Goal: Transaction & Acquisition: Purchase product/service

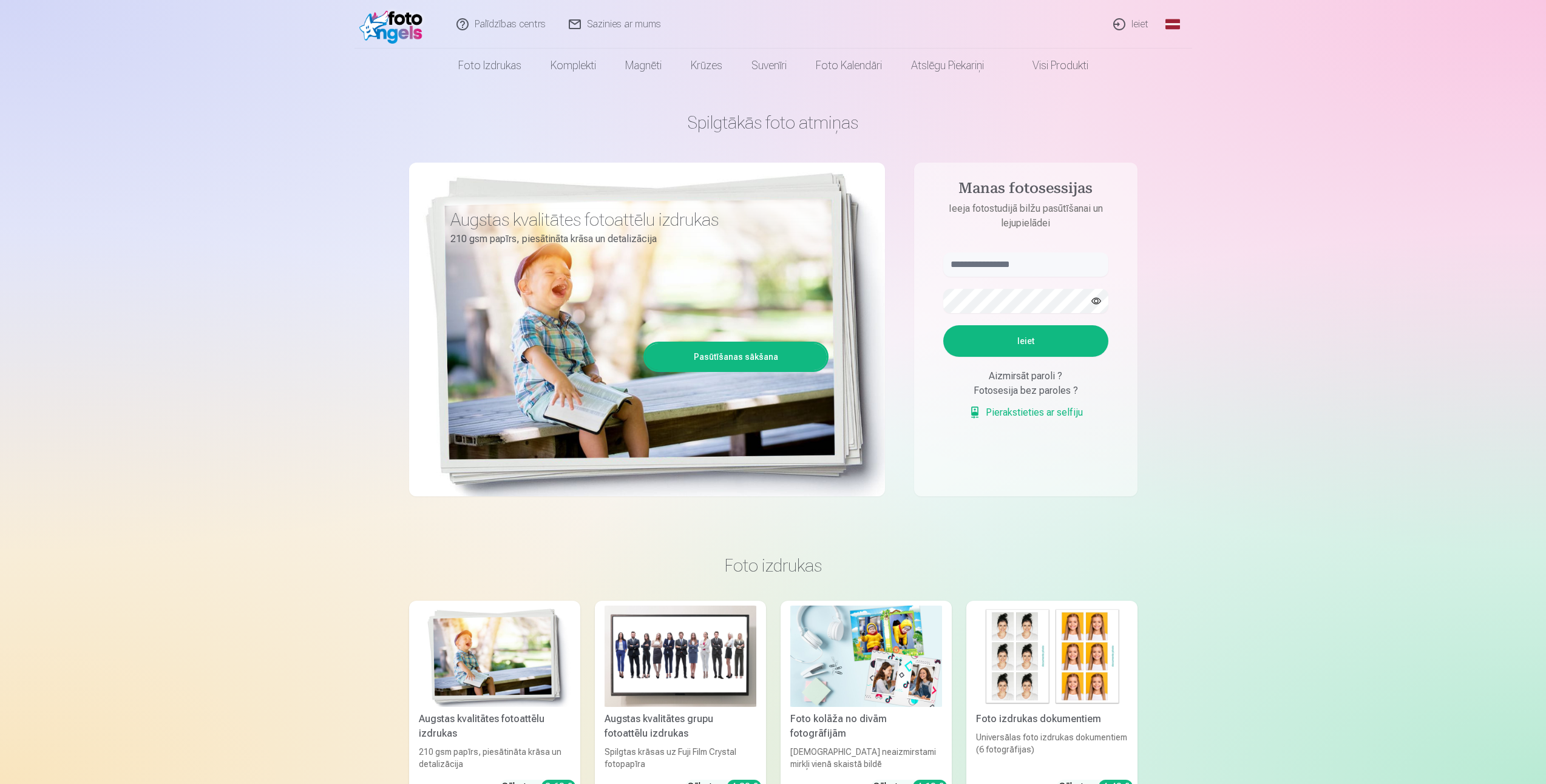
click at [1138, 27] on link "Ieiet" at bounding box center [1131, 24] width 59 height 48
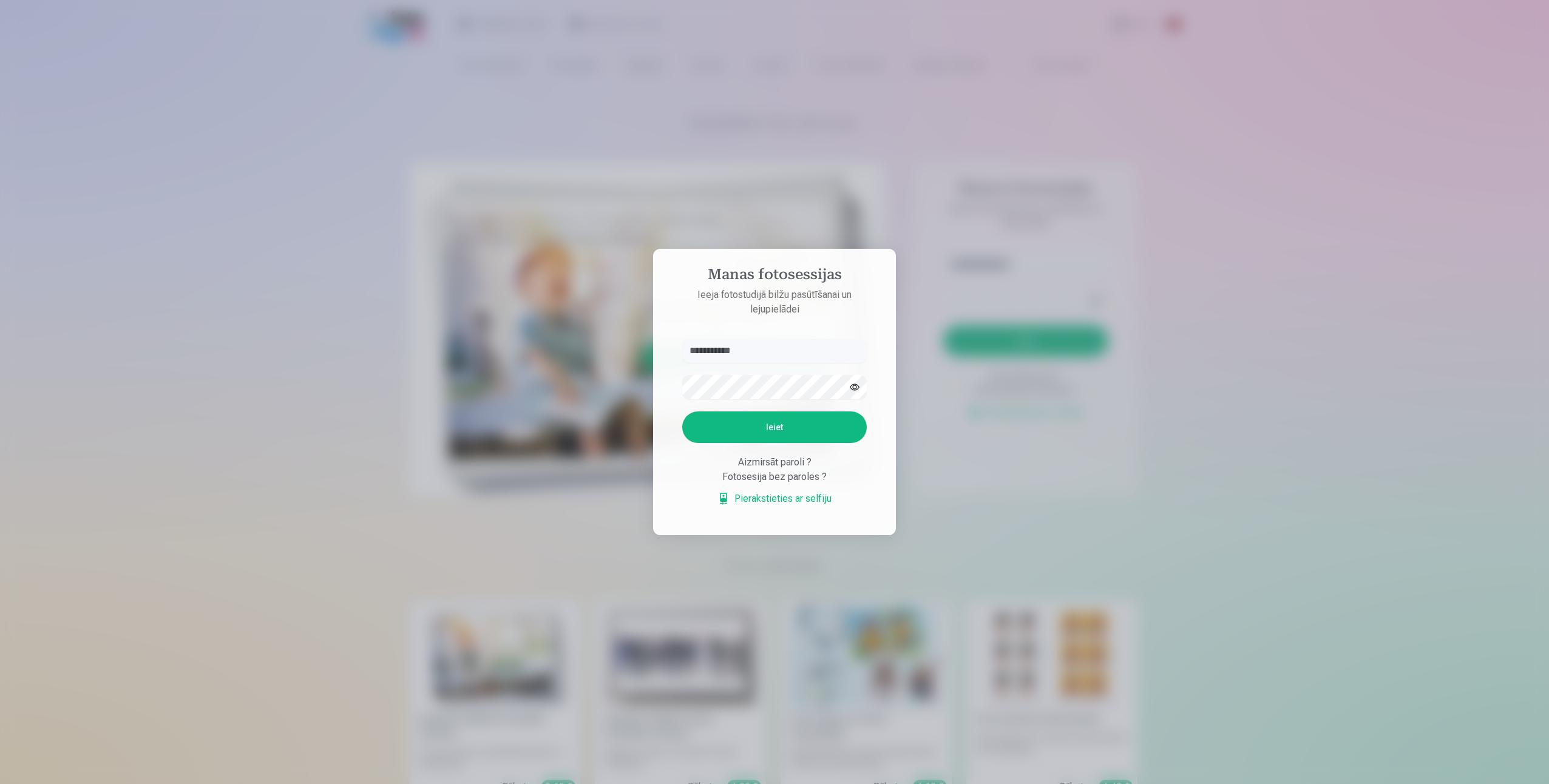
type input "**********"
click at [682, 412] on button "Ieiet" at bounding box center [774, 427] width 184 height 31
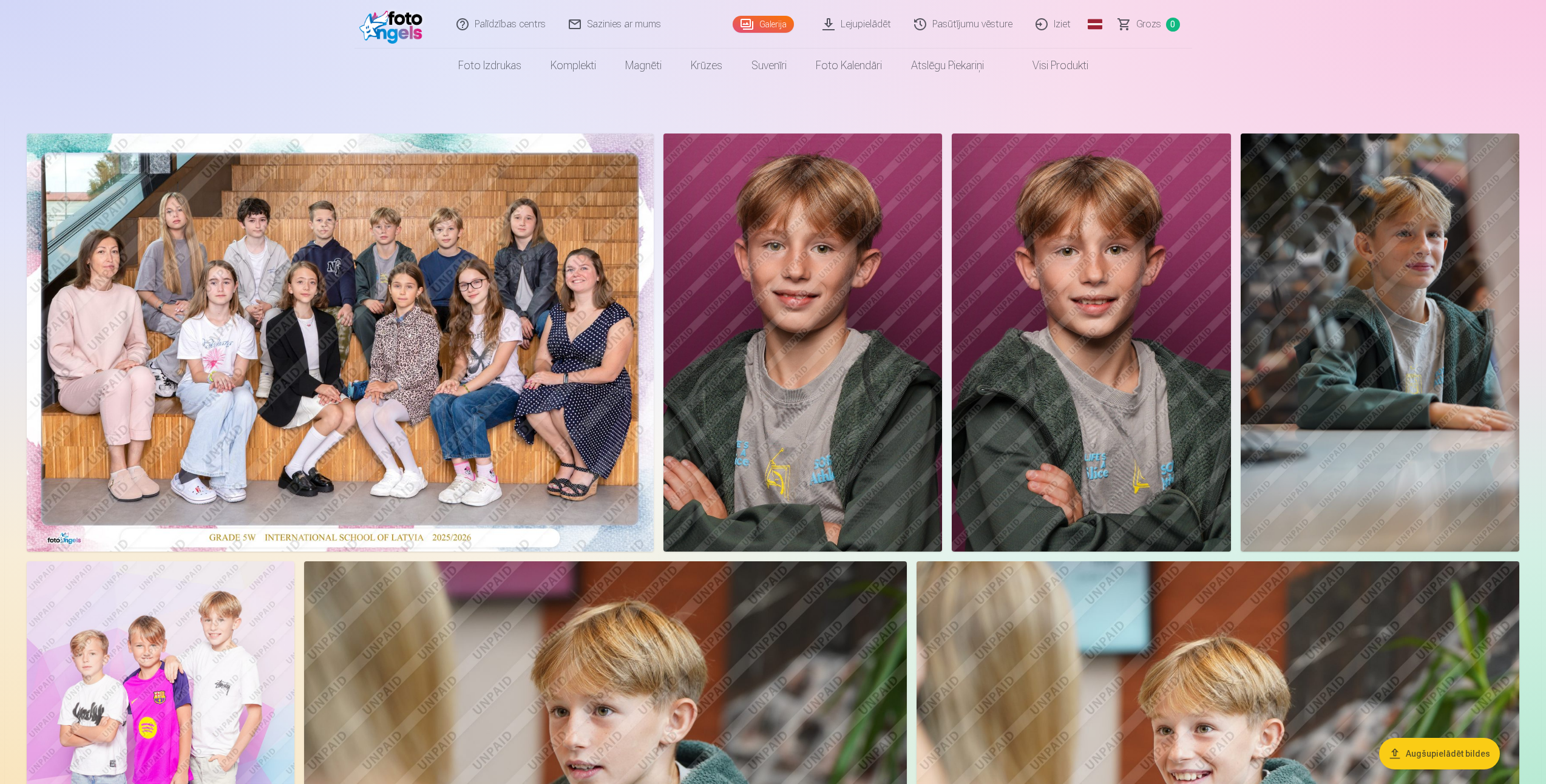
click at [407, 323] on img at bounding box center [339, 342] width 627 height 418
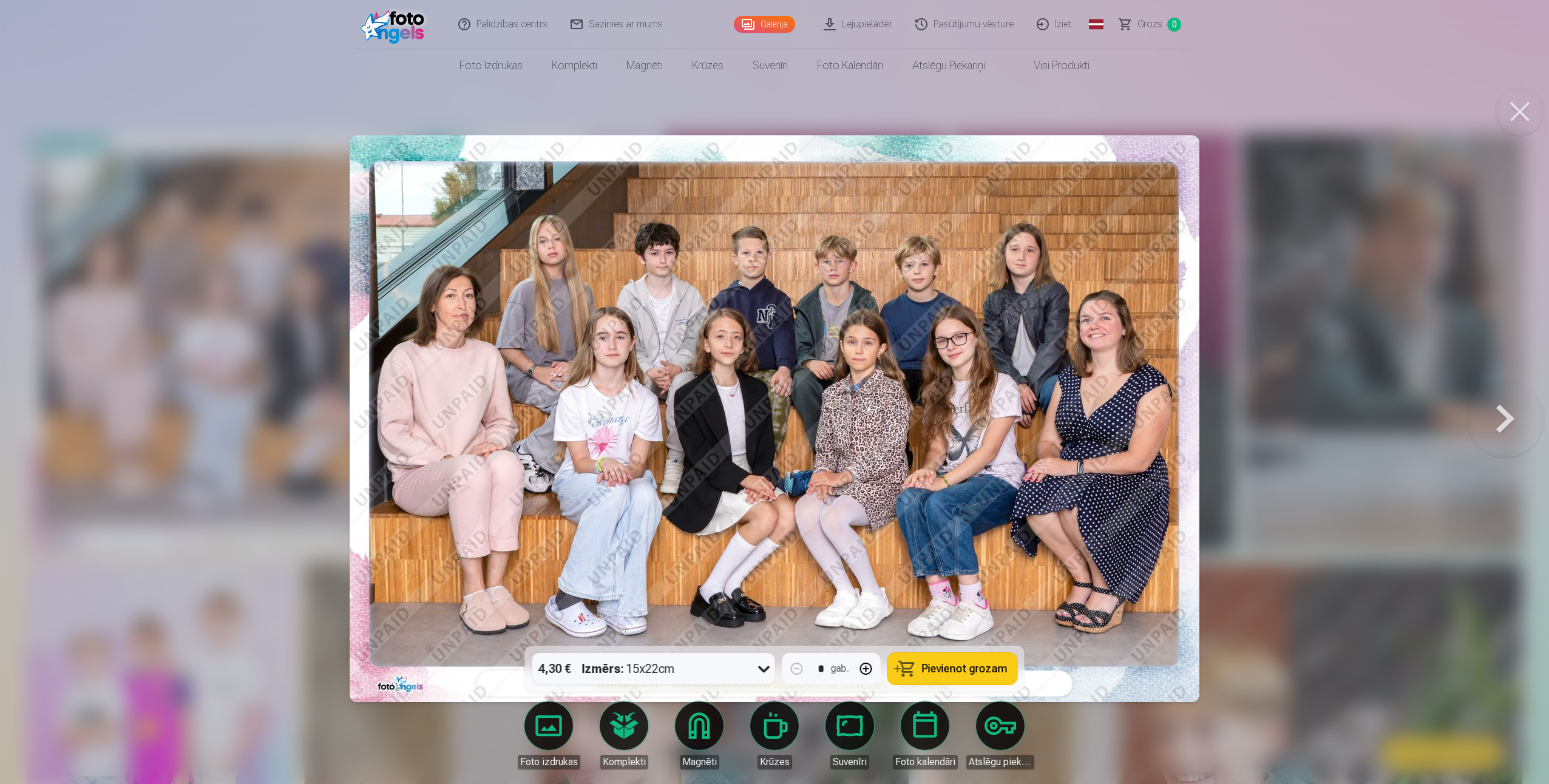
click at [947, 675] on span "Pievienot grozam" at bounding box center [964, 669] width 86 height 11
click at [1260, 498] on div at bounding box center [774, 392] width 1549 height 784
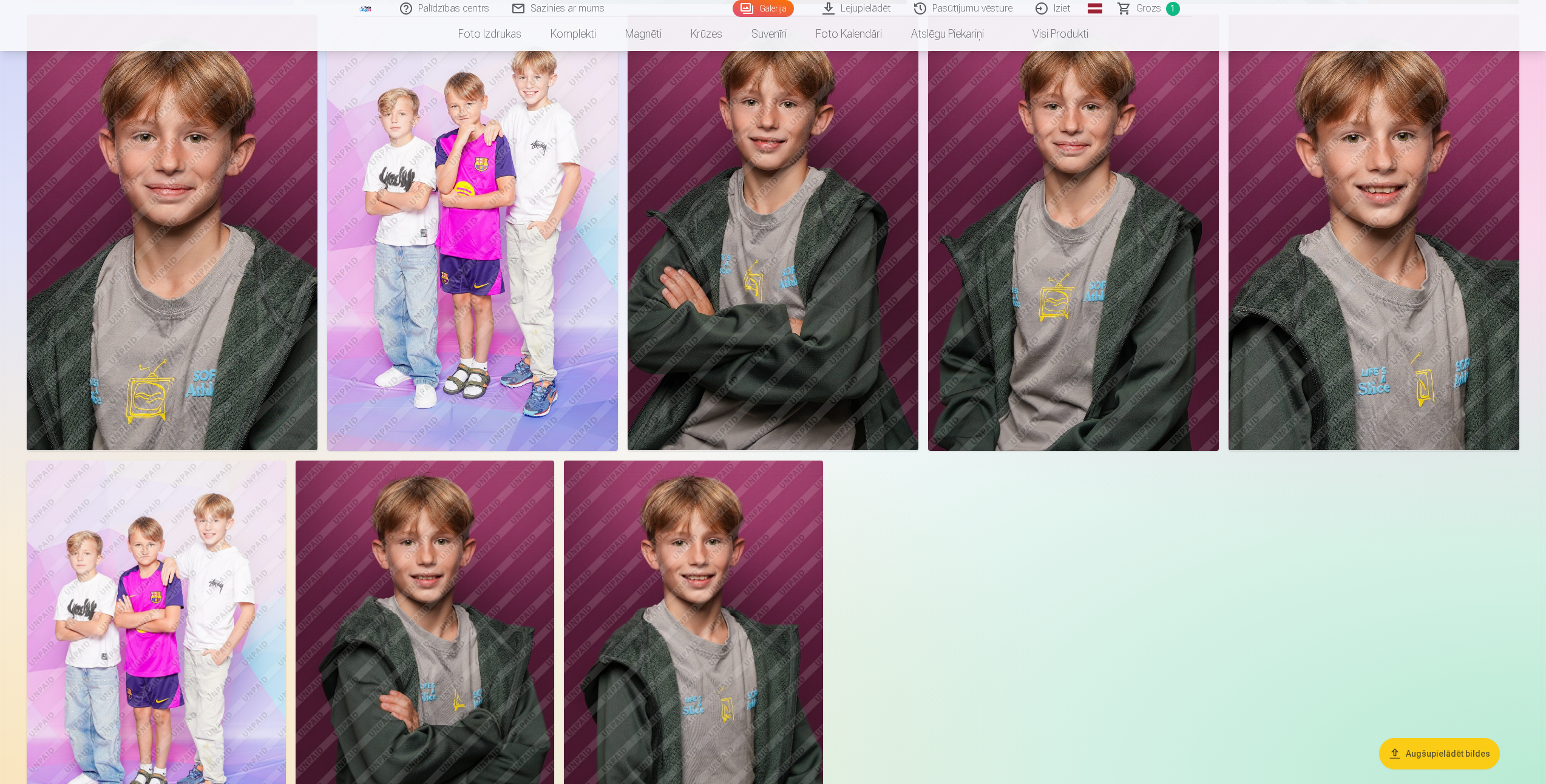
scroll to position [1092, 0]
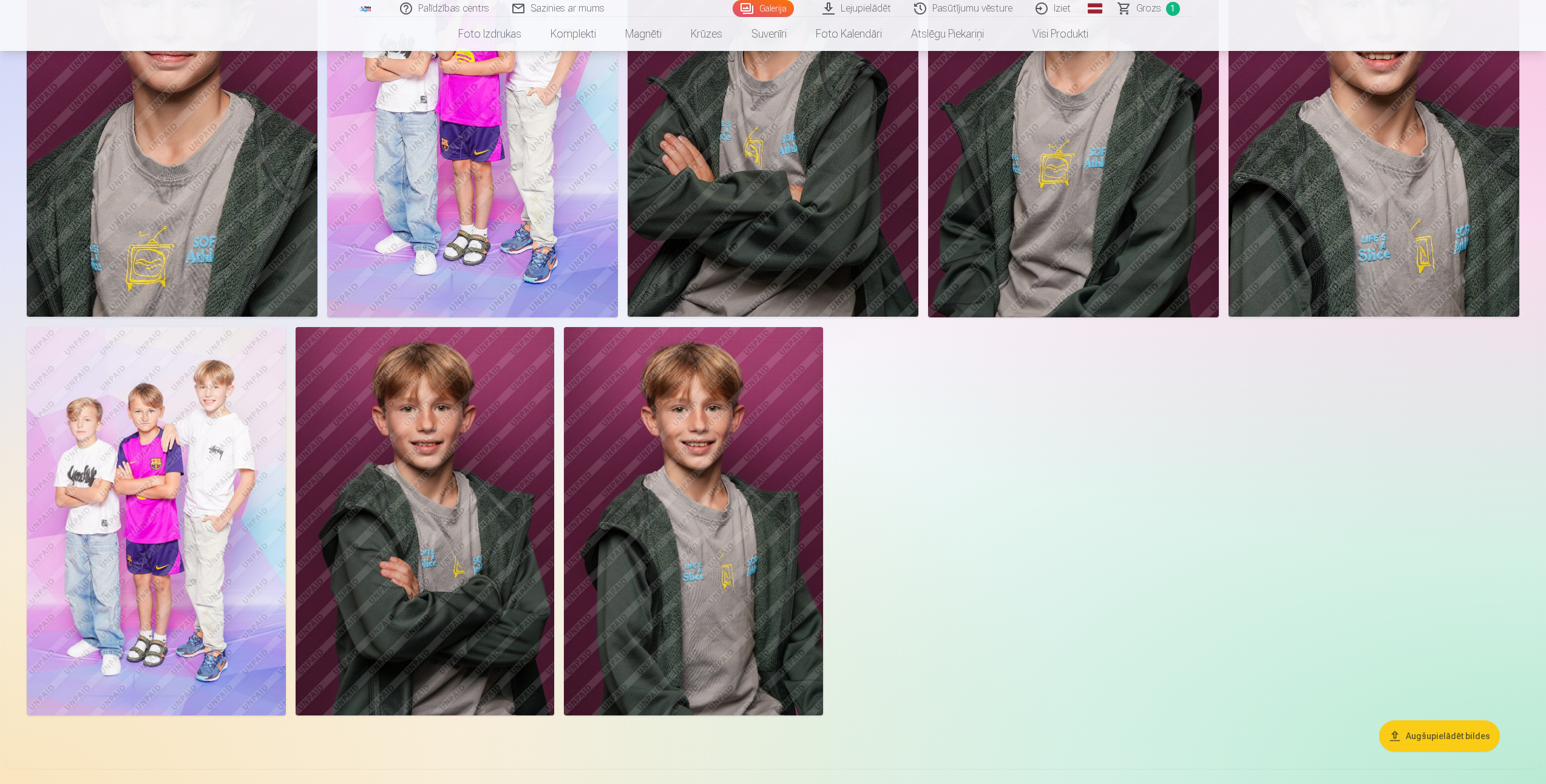
click at [436, 508] on img at bounding box center [424, 522] width 259 height 389
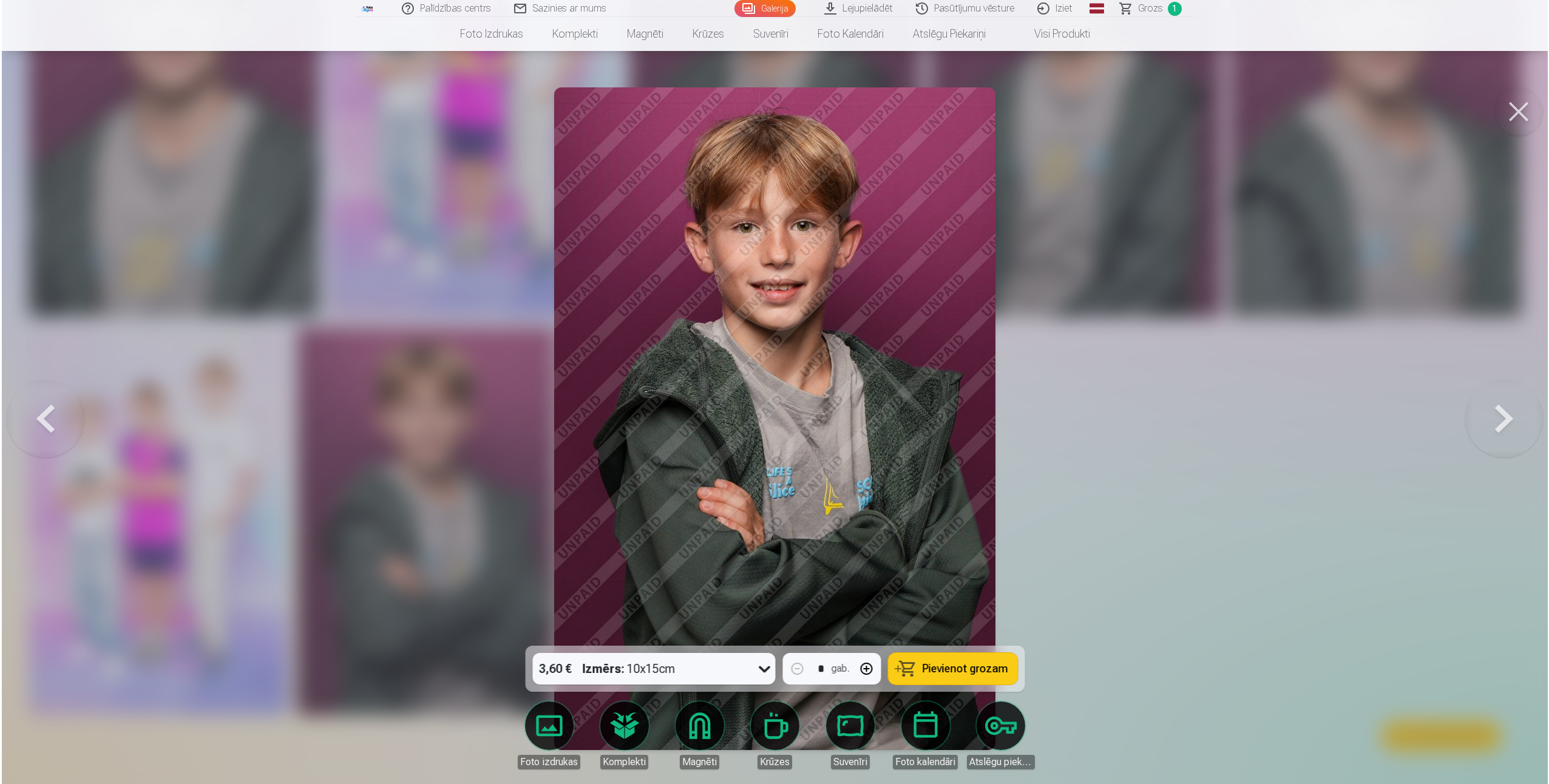
scroll to position [1094, 0]
click at [943, 675] on span "Pievienot grozam" at bounding box center [964, 669] width 86 height 11
click at [1268, 700] on div at bounding box center [774, 392] width 1549 height 784
